Goal: Use online tool/utility: Utilize a website feature to perform a specific function

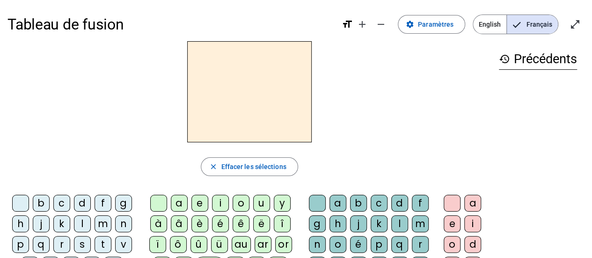
click at [63, 206] on div "c" at bounding box center [61, 203] width 17 height 17
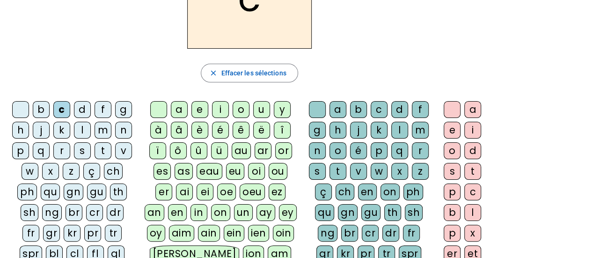
scroll to position [140, 0]
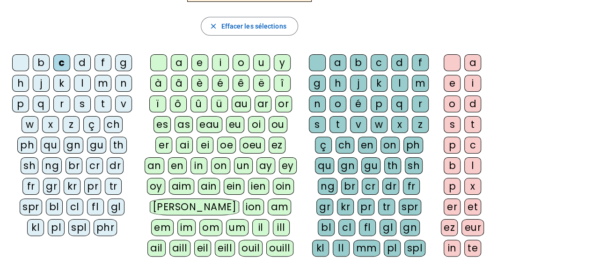
click at [86, 167] on div "cr" at bounding box center [94, 165] width 17 height 17
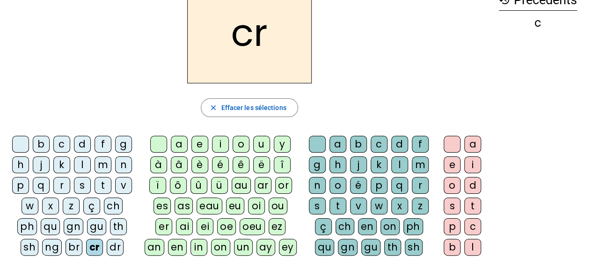
scroll to position [47, 0]
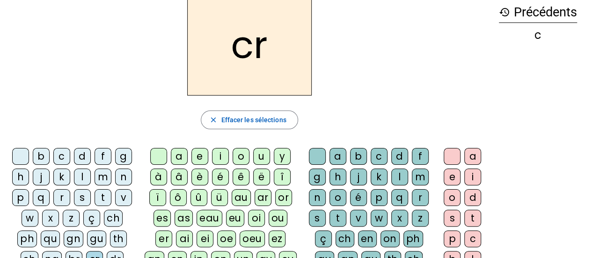
click at [199, 174] on div "è" at bounding box center [199, 177] width 17 height 17
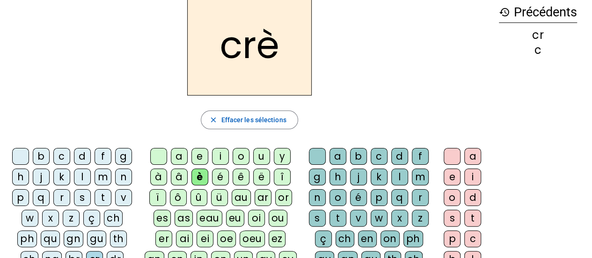
click at [360, 218] on div "v" at bounding box center [358, 218] width 17 height 17
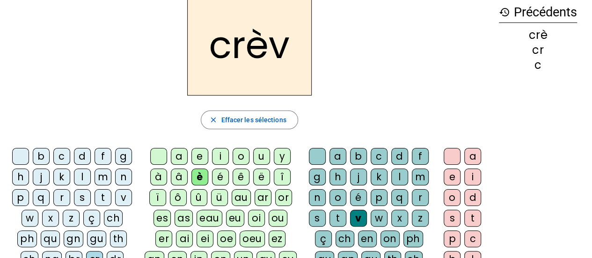
click at [453, 176] on div "e" at bounding box center [452, 177] width 17 height 17
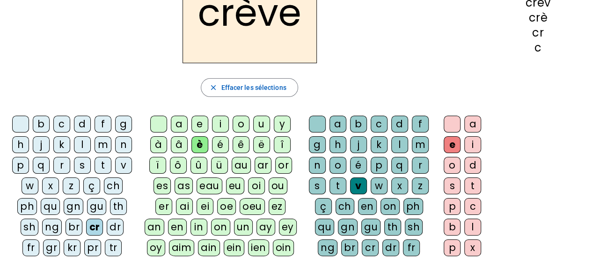
scroll to position [94, 0]
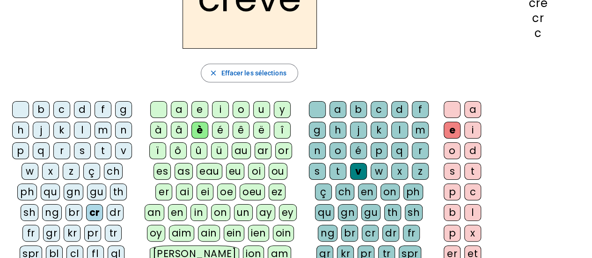
click at [43, 231] on div "gr" at bounding box center [51, 233] width 17 height 17
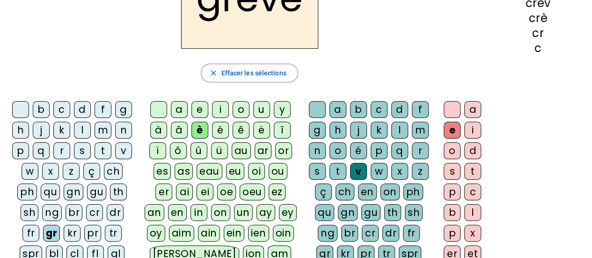
scroll to position [0, 0]
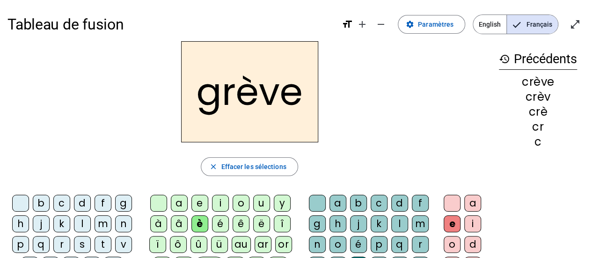
click at [176, 202] on div "a" at bounding box center [179, 203] width 17 height 17
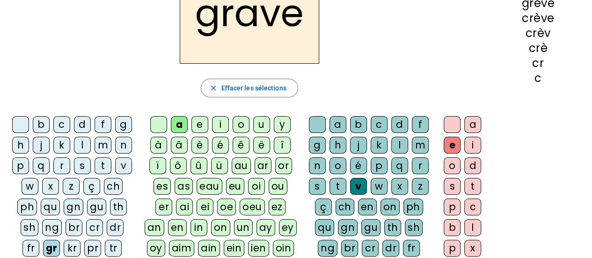
scroll to position [94, 0]
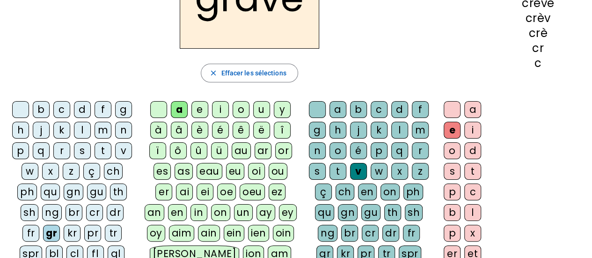
click at [120, 108] on div "g" at bounding box center [123, 109] width 17 height 17
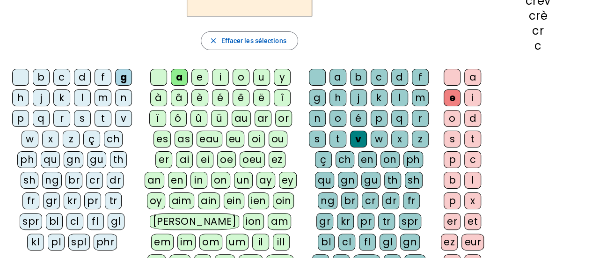
scroll to position [140, 0]
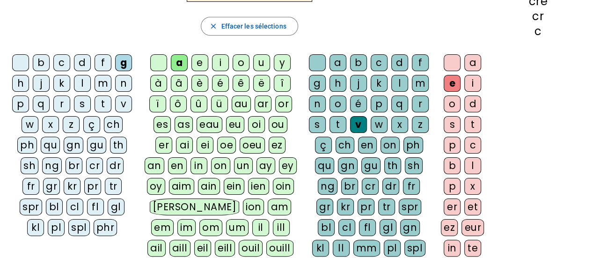
click at [108, 205] on div "gl" at bounding box center [116, 207] width 17 height 17
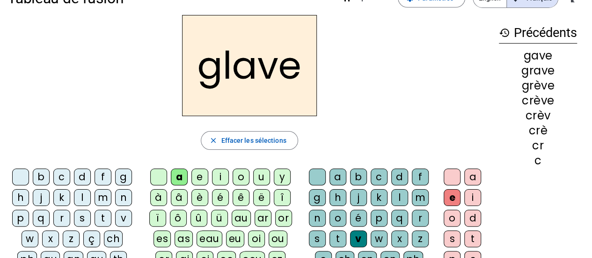
scroll to position [47, 0]
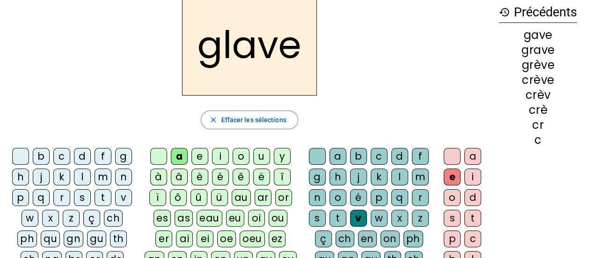
click at [87, 177] on div "l" at bounding box center [82, 177] width 17 height 17
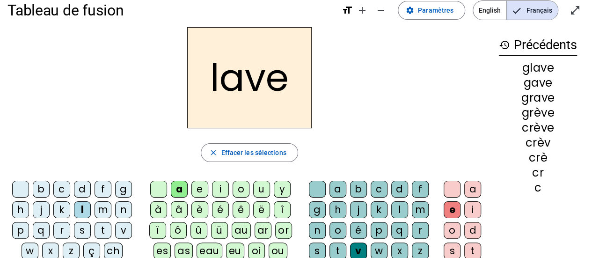
scroll to position [0, 0]
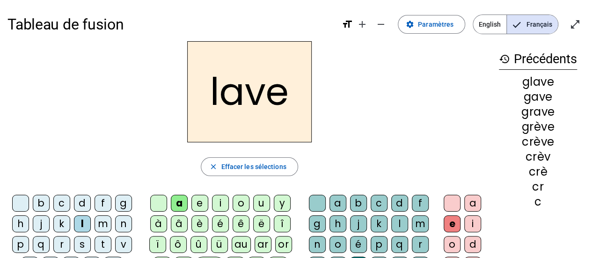
click at [198, 204] on div "e" at bounding box center [199, 203] width 17 height 17
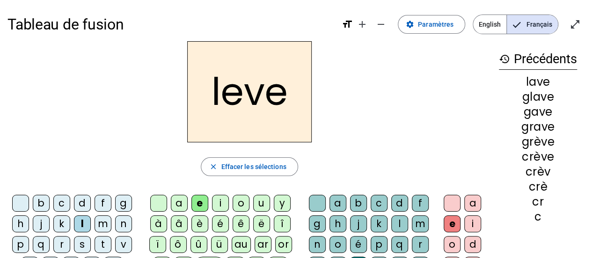
click at [201, 221] on div "è" at bounding box center [199, 223] width 17 height 17
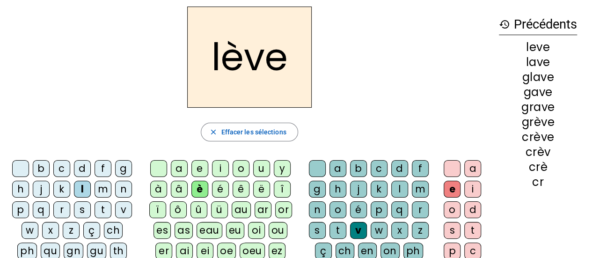
scroll to position [47, 0]
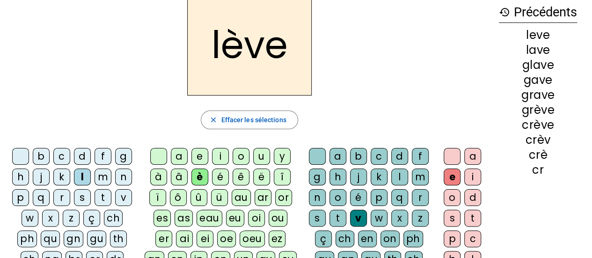
click at [319, 217] on div "s" at bounding box center [317, 218] width 17 height 17
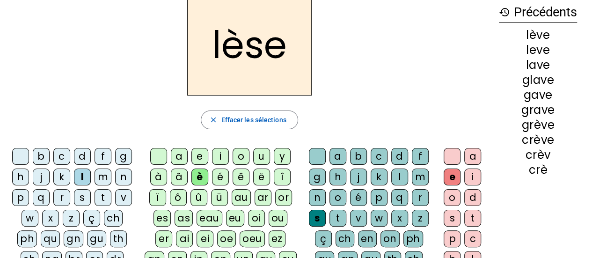
click at [22, 197] on div "p" at bounding box center [20, 197] width 17 height 17
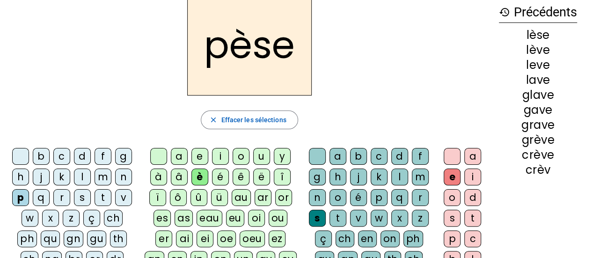
click at [402, 175] on div "l" at bounding box center [399, 177] width 17 height 17
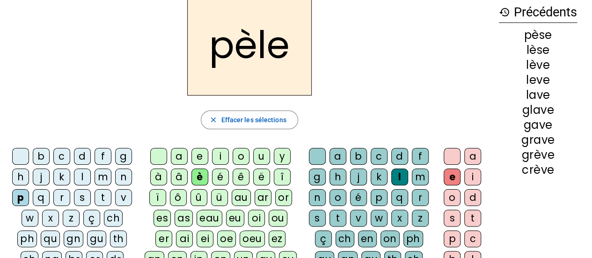
click at [120, 161] on div "g" at bounding box center [123, 156] width 17 height 17
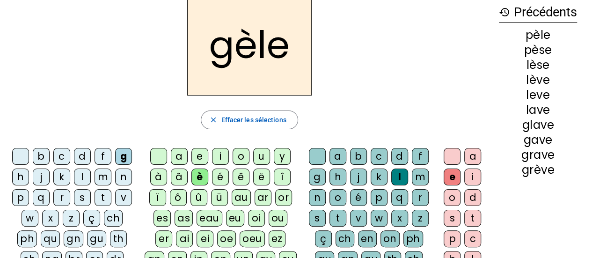
click at [420, 198] on div "r" at bounding box center [420, 197] width 17 height 17
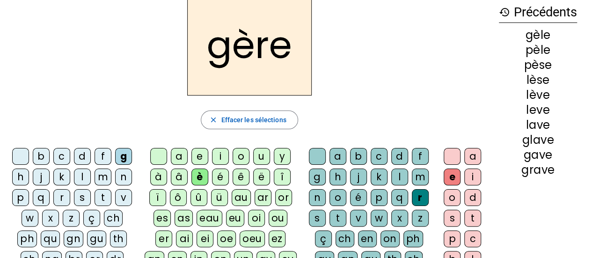
click at [101, 178] on div "m" at bounding box center [103, 177] width 17 height 17
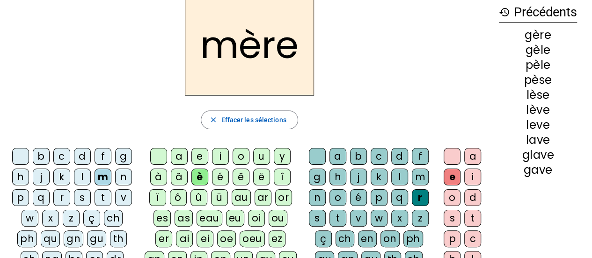
click at [22, 197] on div "p" at bounding box center [20, 197] width 17 height 17
